Goal: Check status: Check status

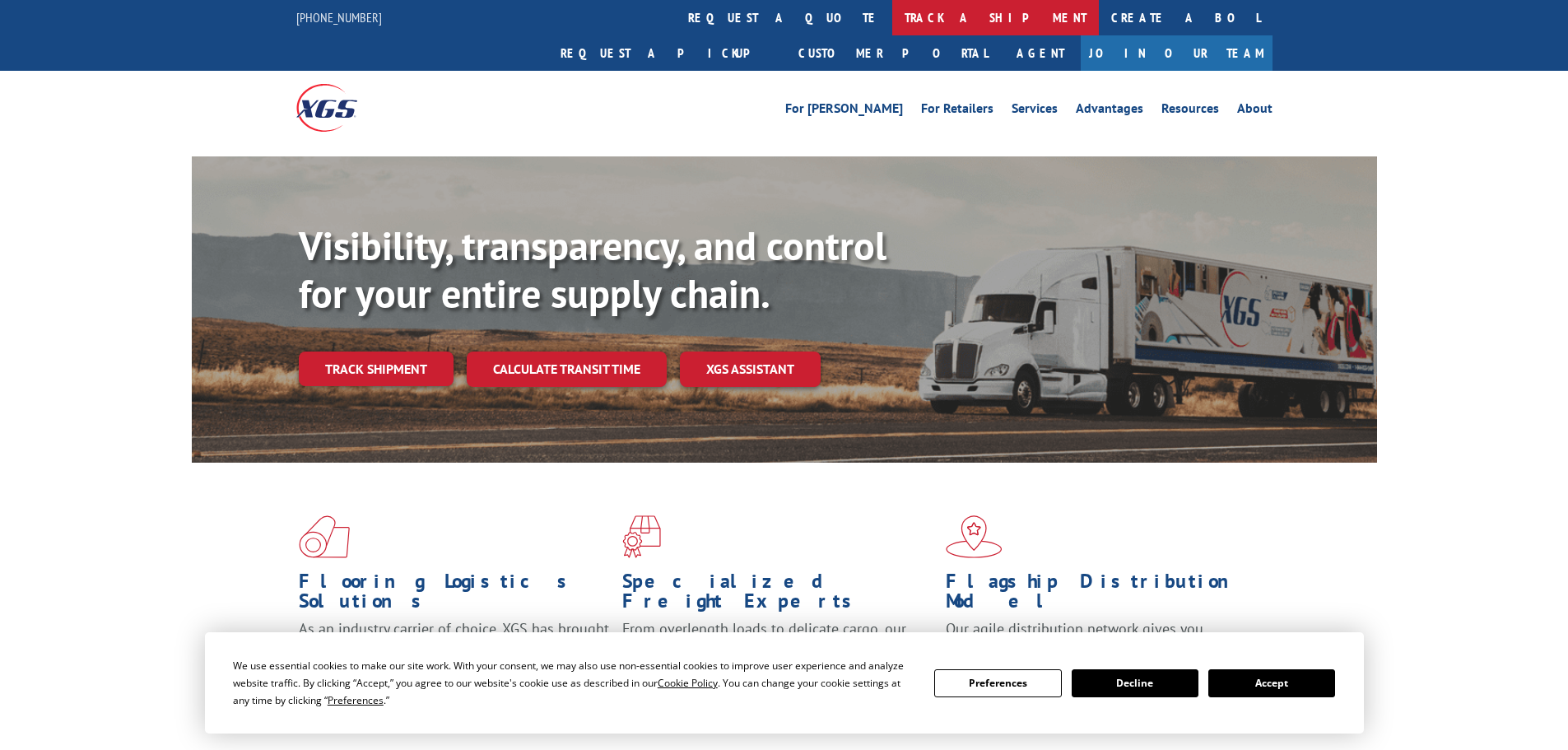
click at [892, 8] on link "track a shipment" at bounding box center [995, 17] width 206 height 35
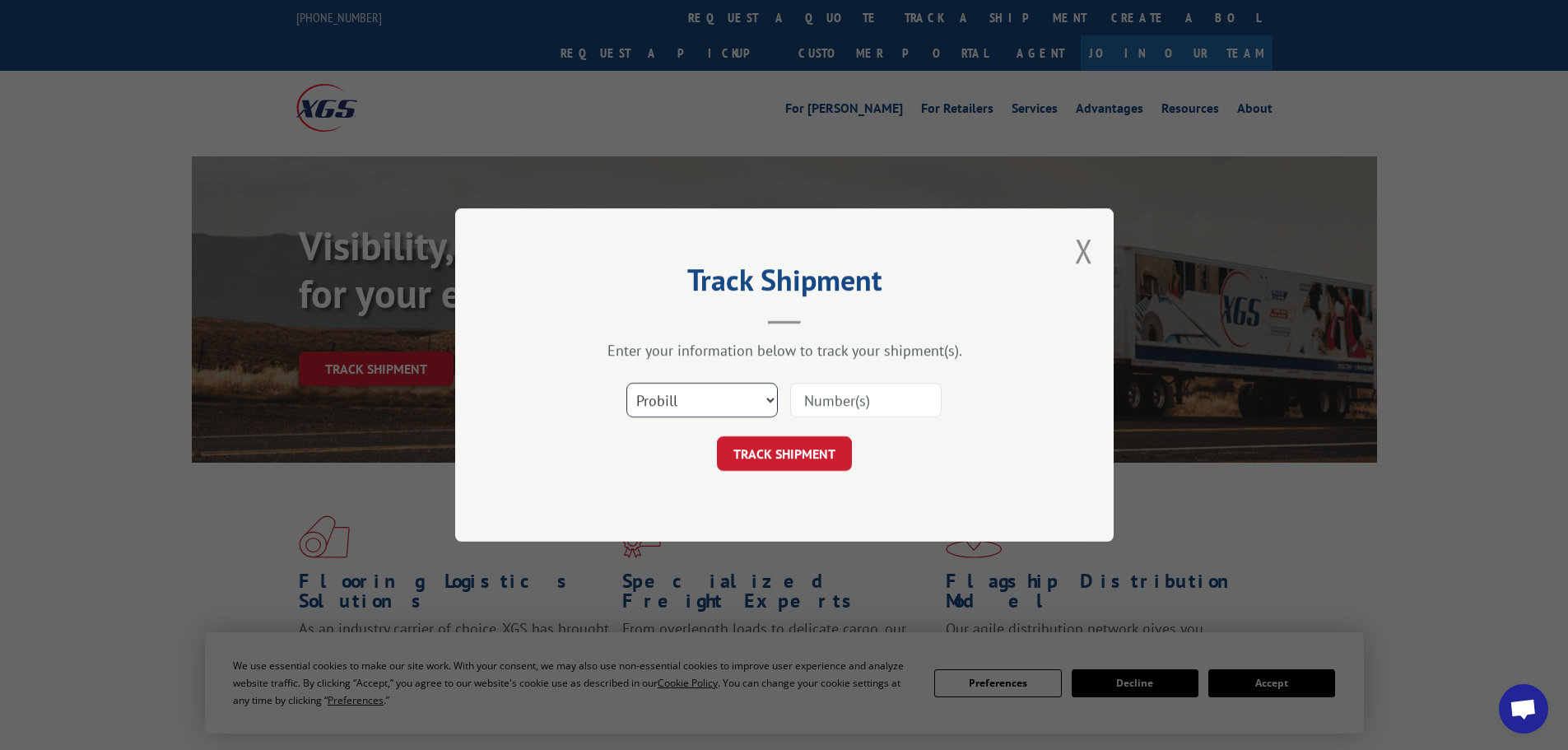
click at [676, 395] on select "Select category... Probill BOL PO" at bounding box center [702, 400] width 151 height 34
select select "bol"
click at [626, 383] on select "Select category... Probill BOL PO" at bounding box center [702, 400] width 151 height 34
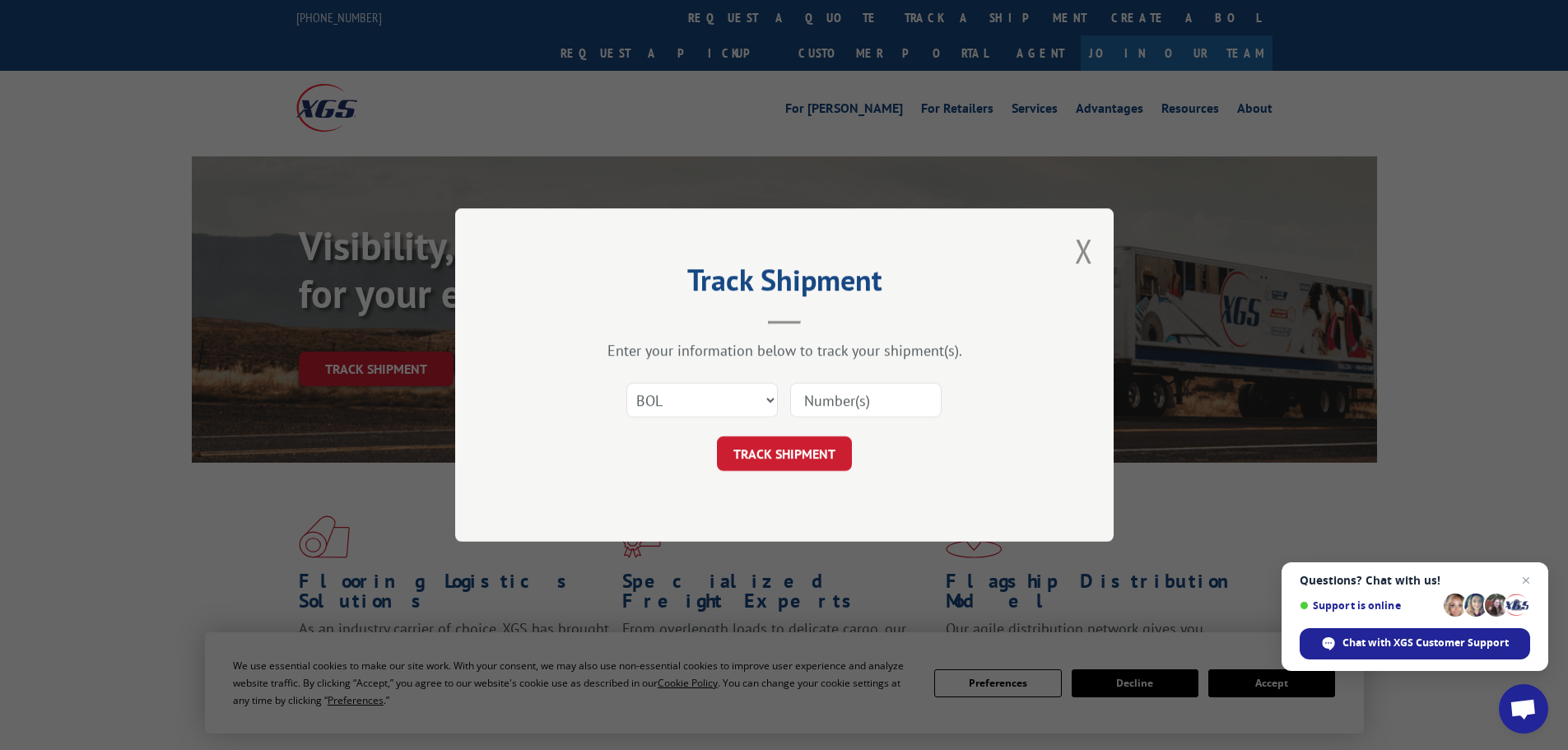
click at [842, 394] on input at bounding box center [866, 400] width 151 height 34
paste input "7050141"
type input "7050141"
click at [811, 449] on button "TRACK SHIPMENT" at bounding box center [784, 453] width 135 height 34
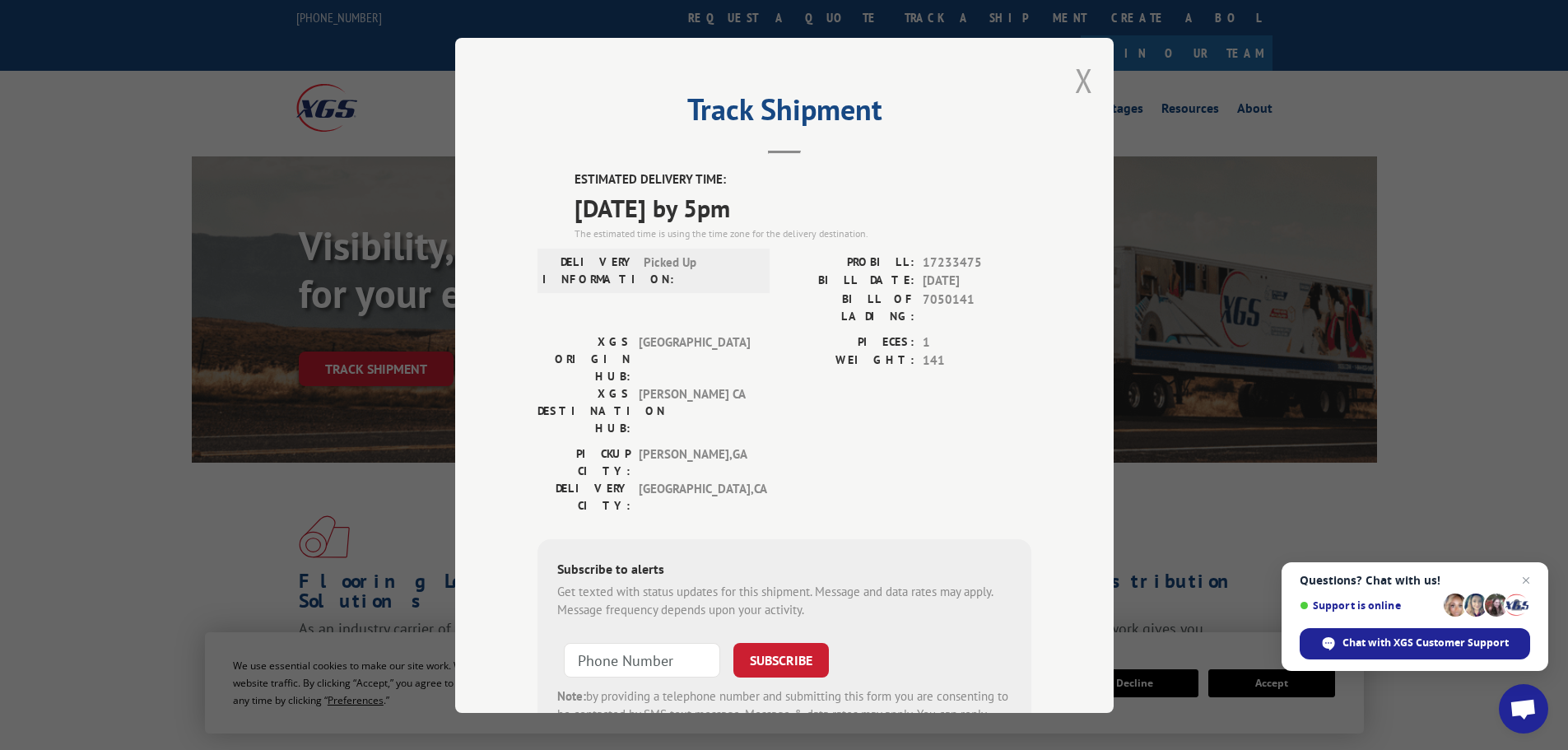
click at [1084, 77] on button "Close modal" at bounding box center [1084, 80] width 18 height 43
